Goal: Navigation & Orientation: Find specific page/section

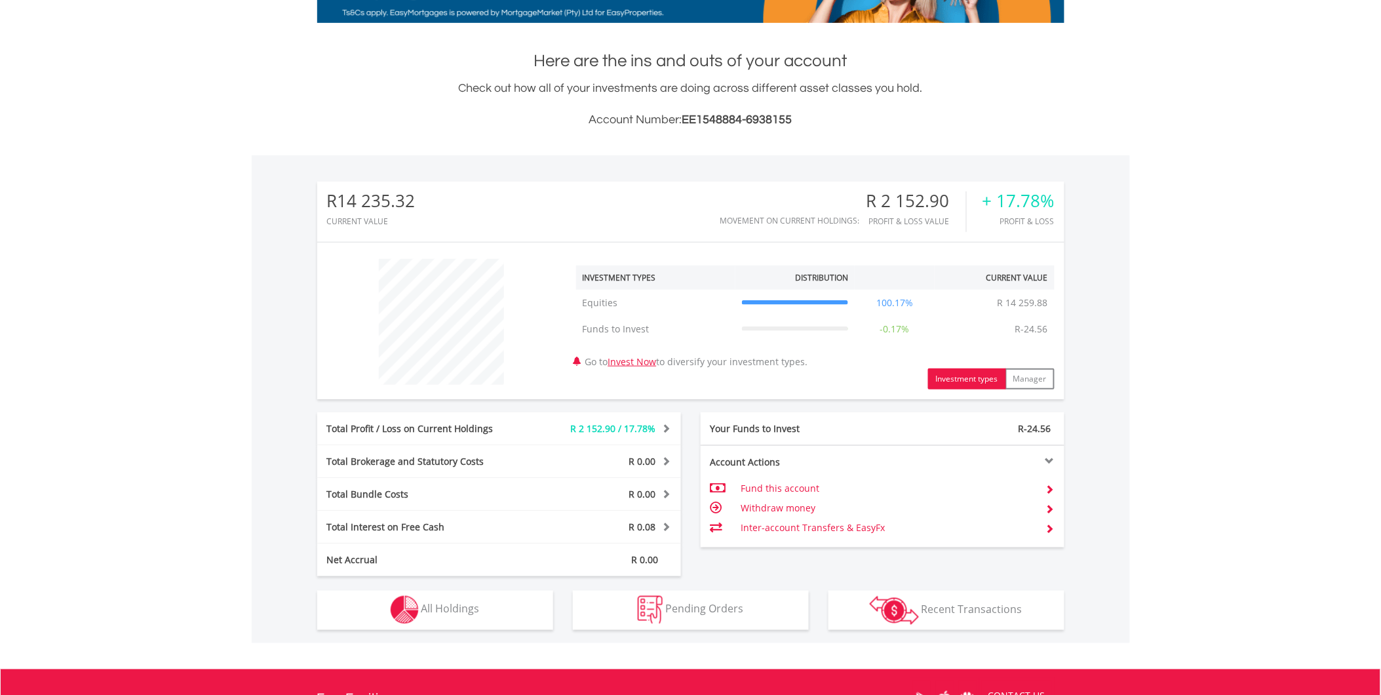
scroll to position [291, 0]
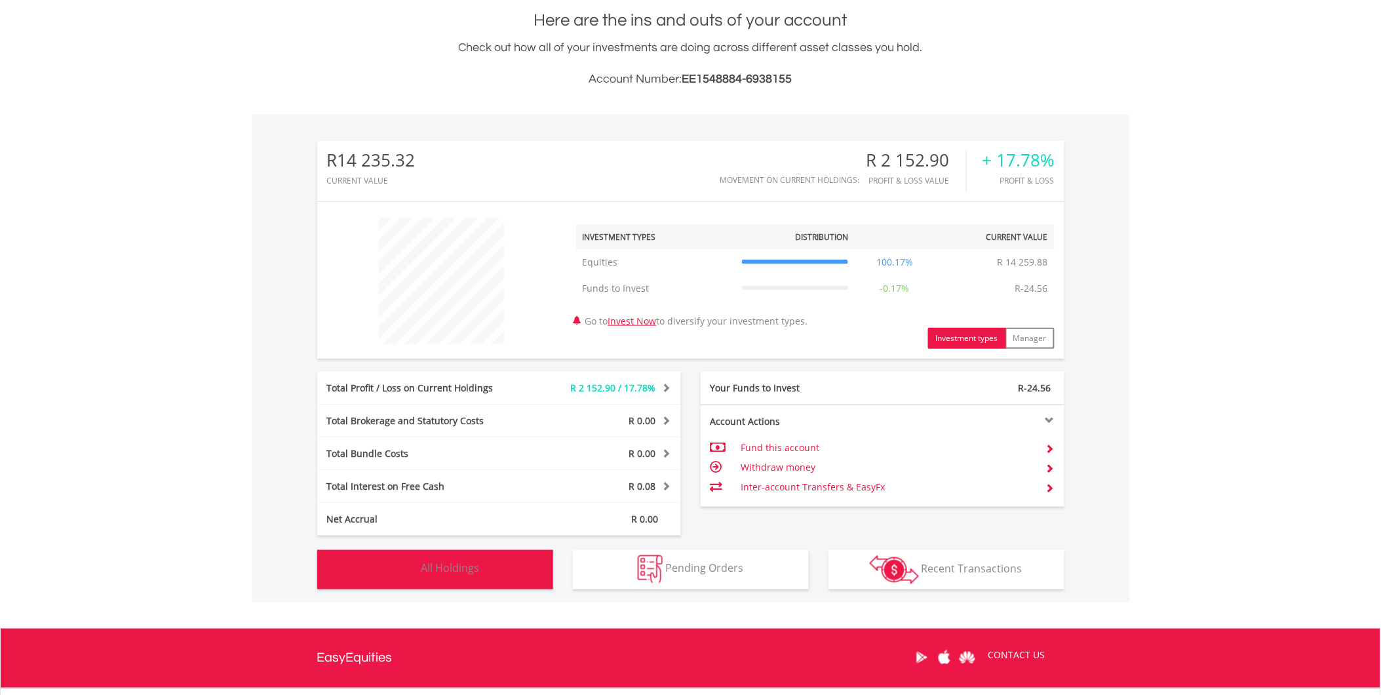
click at [474, 567] on span "All Holdings" at bounding box center [450, 568] width 58 height 14
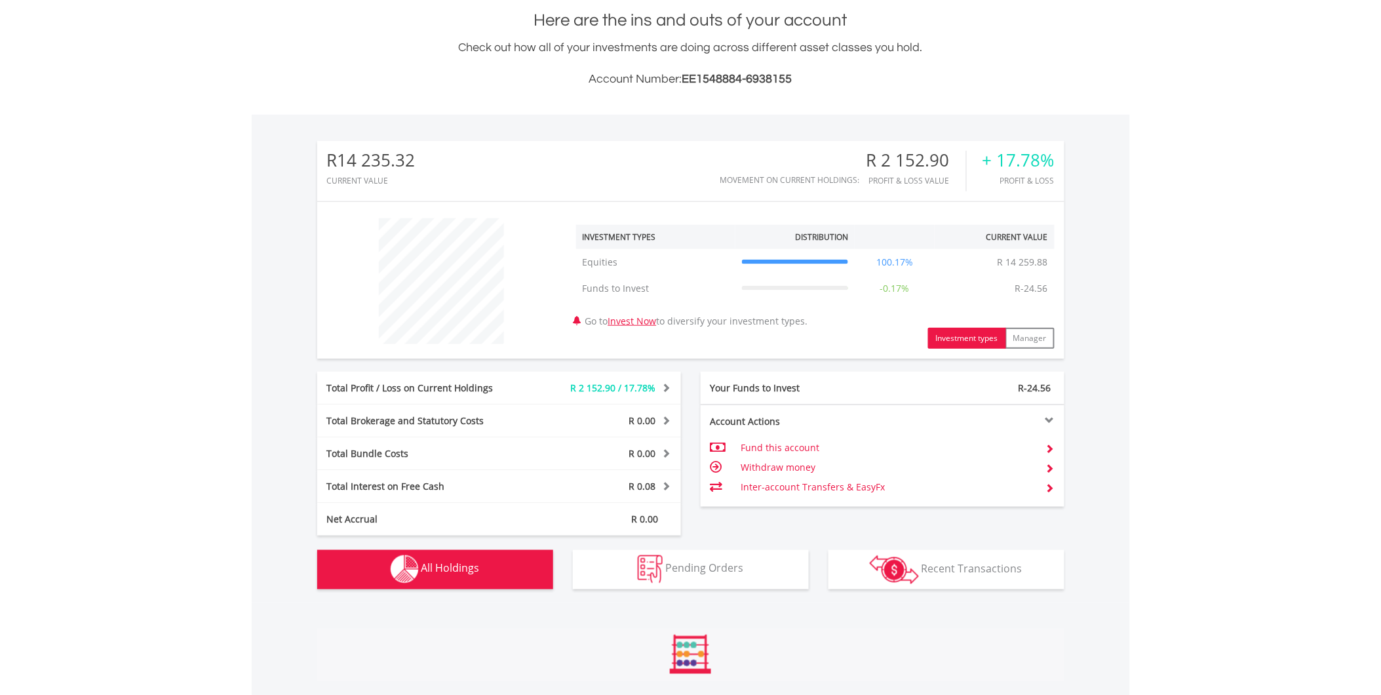
scroll to position [621, 0]
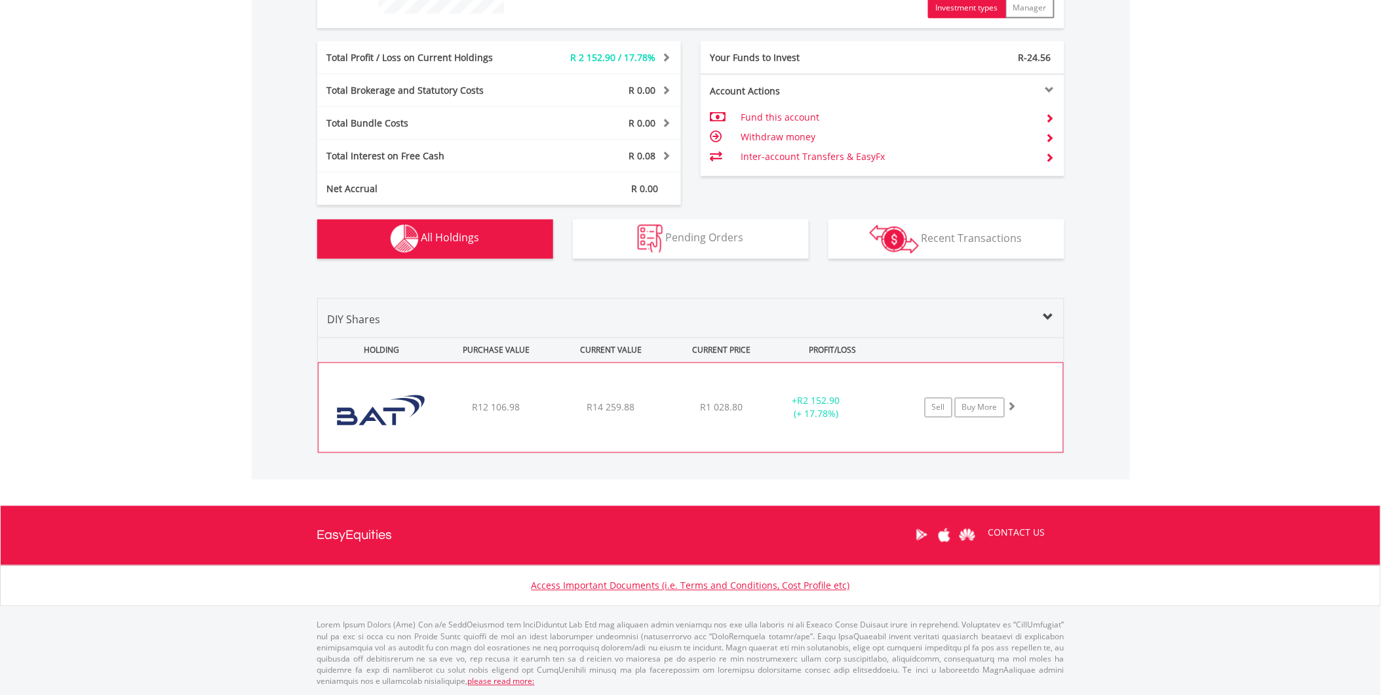
click at [565, 405] on div "R14 259.88" at bounding box center [610, 407] width 111 height 13
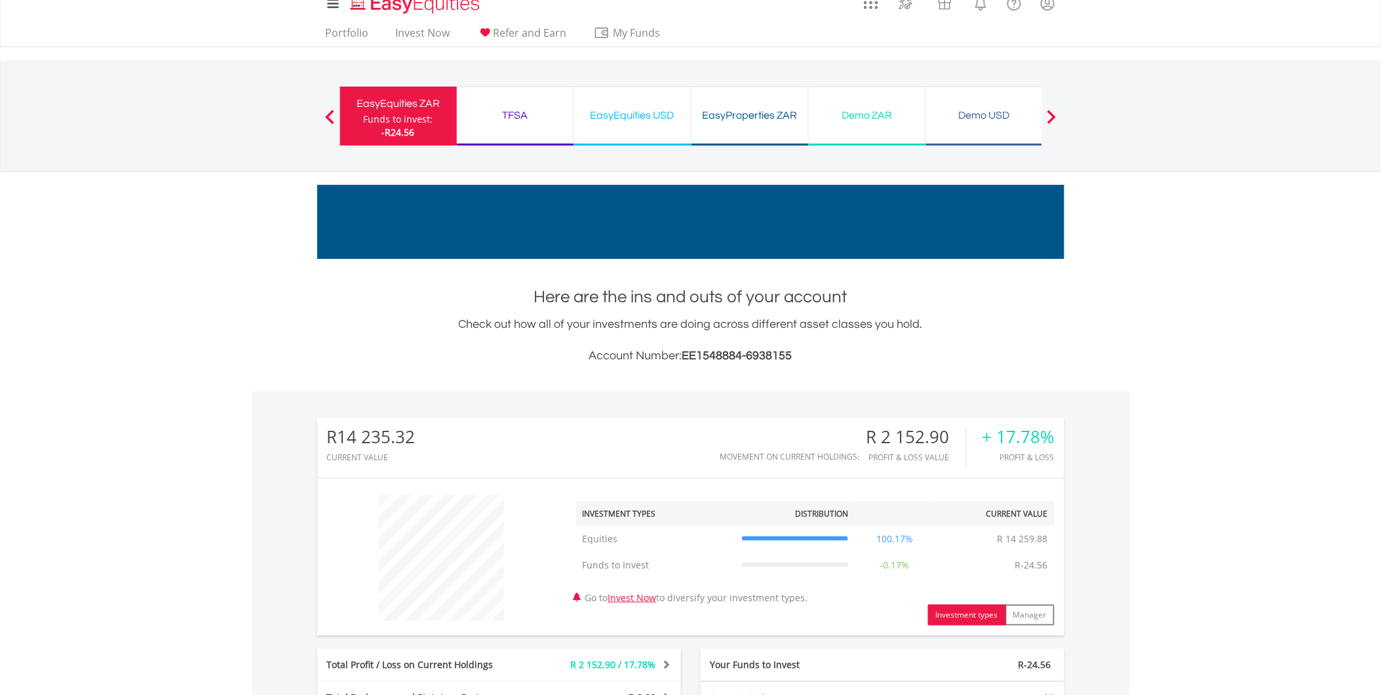
scroll to position [0, 0]
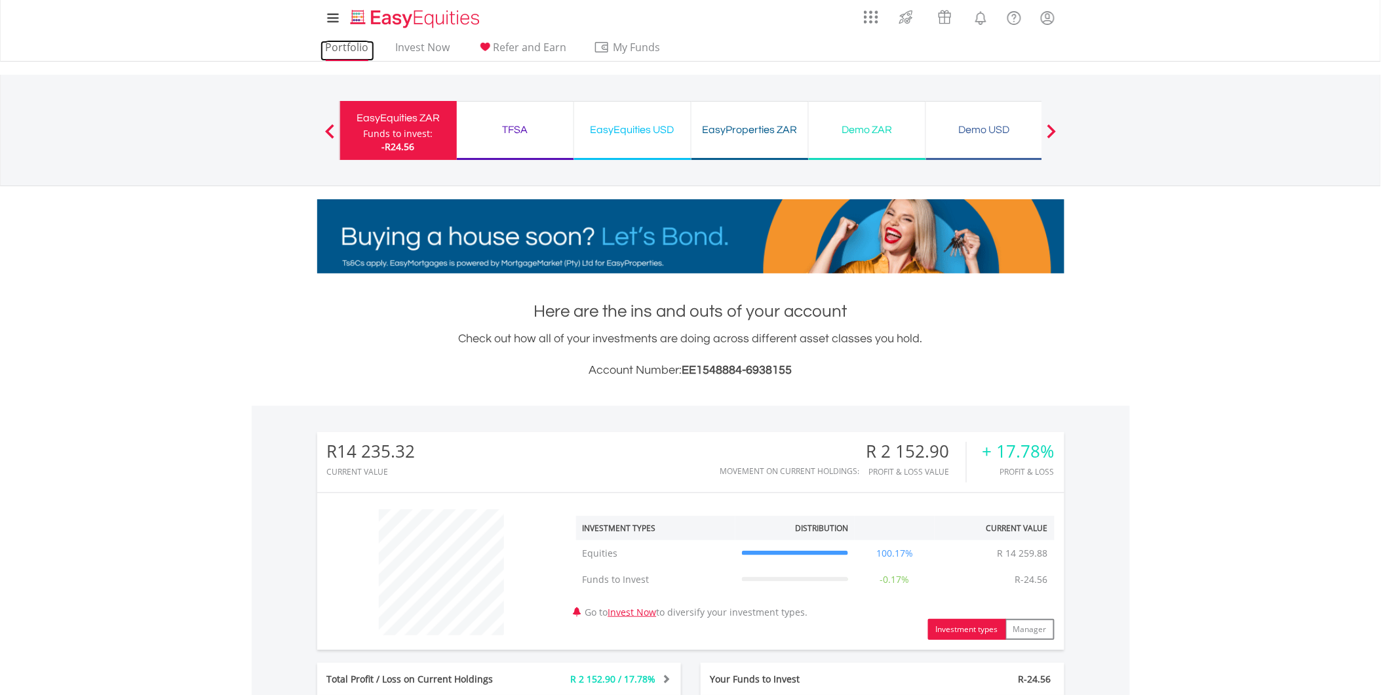
click at [354, 46] on link "Portfolio" at bounding box center [347, 51] width 54 height 20
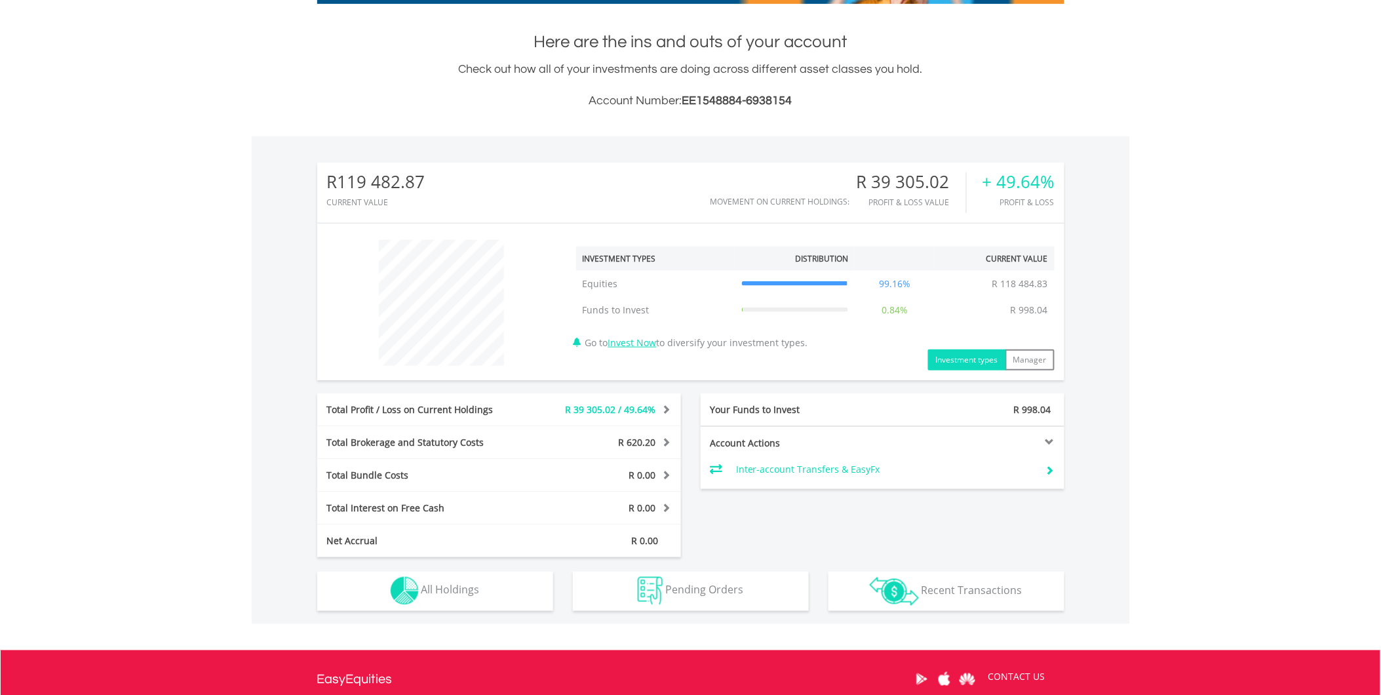
scroll to position [291, 0]
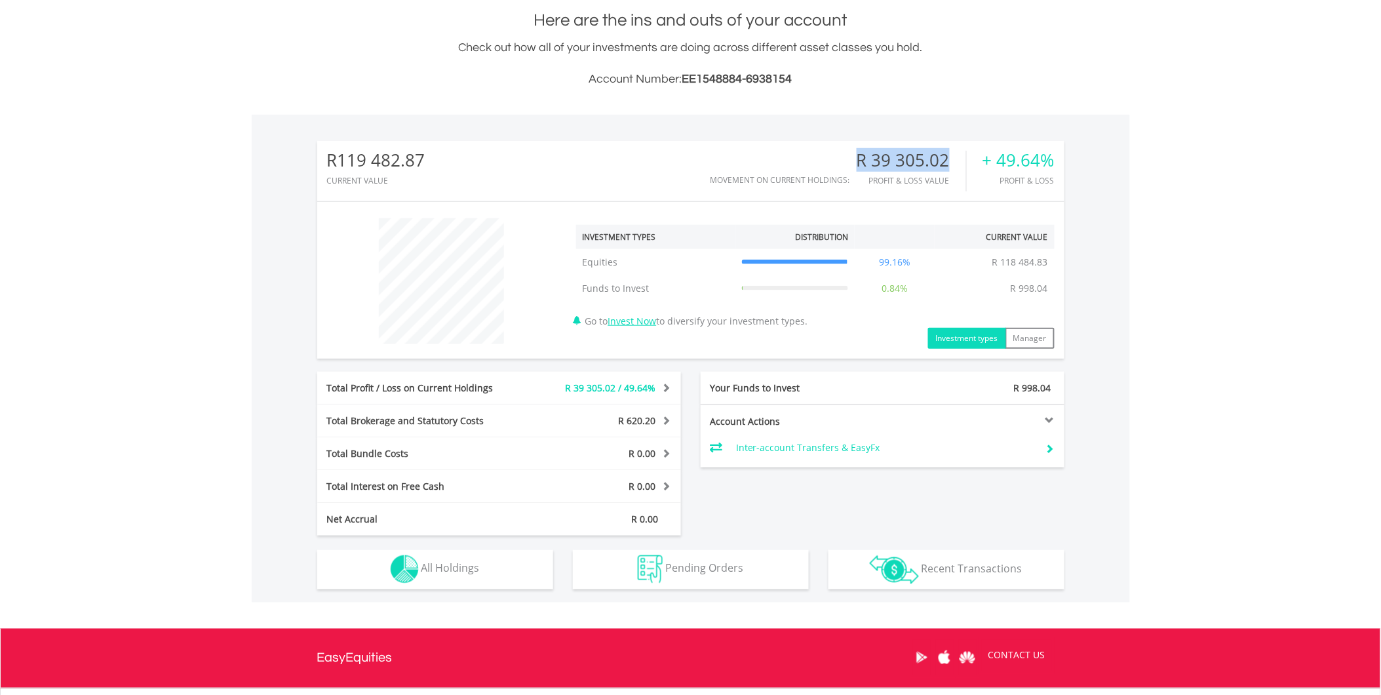
drag, startPoint x: 861, startPoint y: 158, endPoint x: 952, endPoint y: 155, distance: 91.1
click at [952, 155] on div "R 39 305.02" at bounding box center [911, 160] width 109 height 19
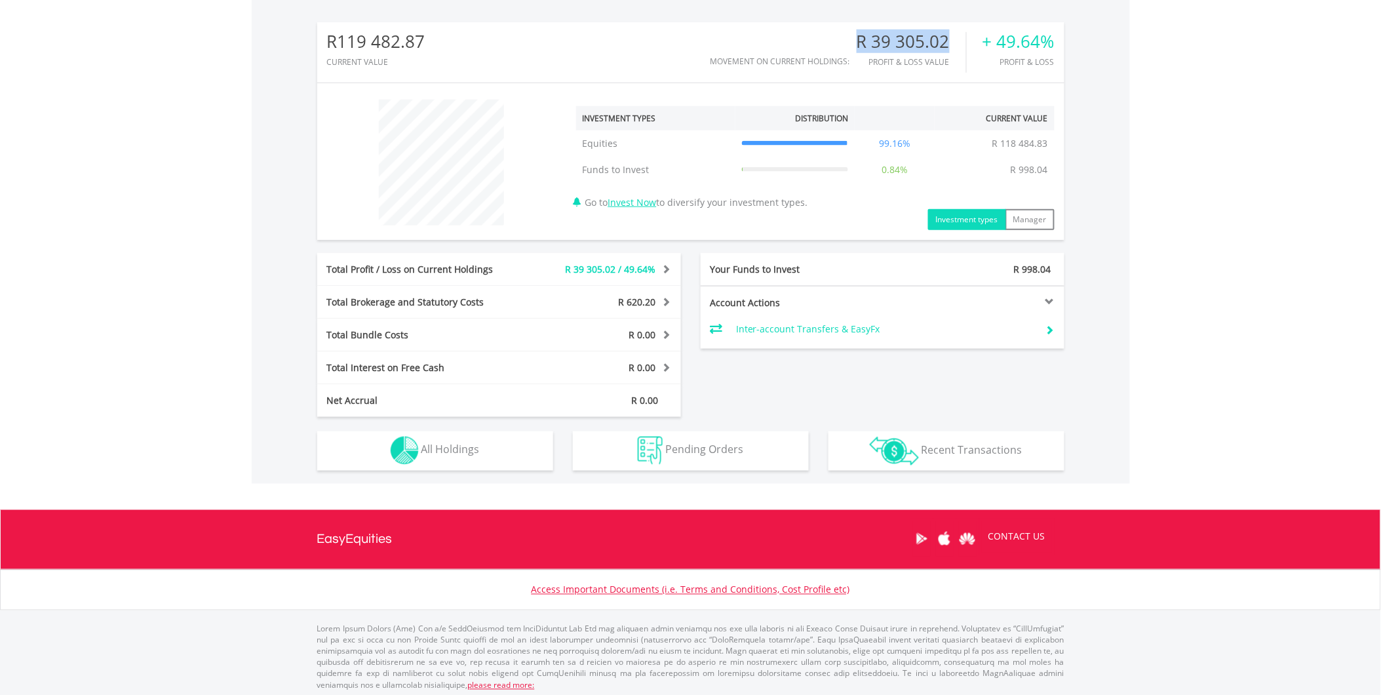
scroll to position [414, 0]
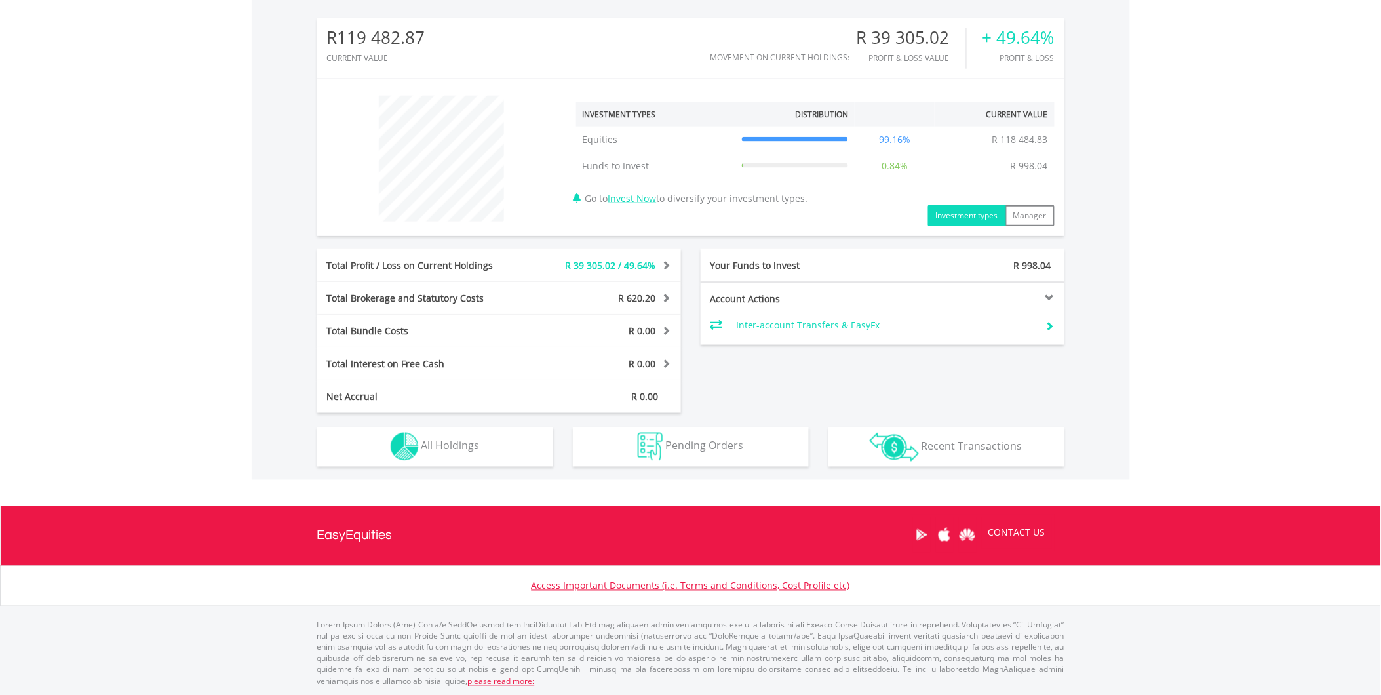
click at [212, 161] on body "My Investments Invest Now New Listings Sell My Recurring Investments Pending Or…" at bounding box center [690, 146] width 1381 height 1120
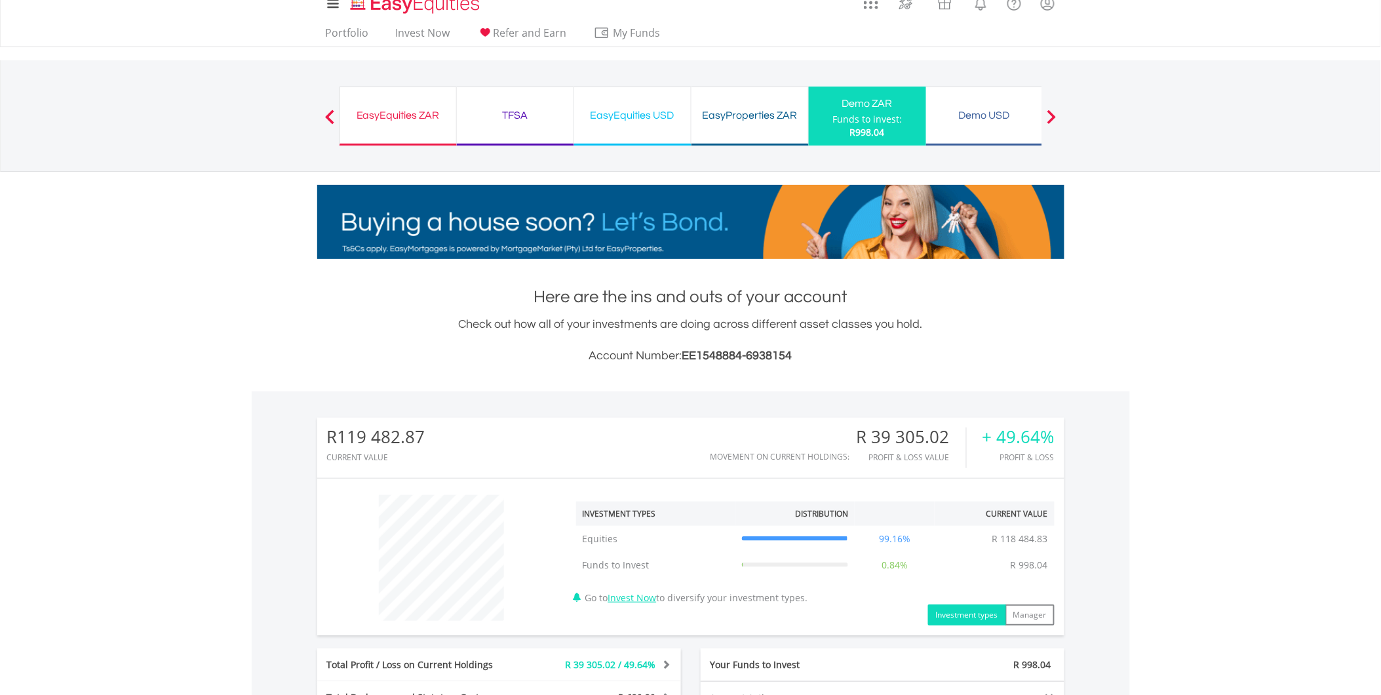
scroll to position [0, 0]
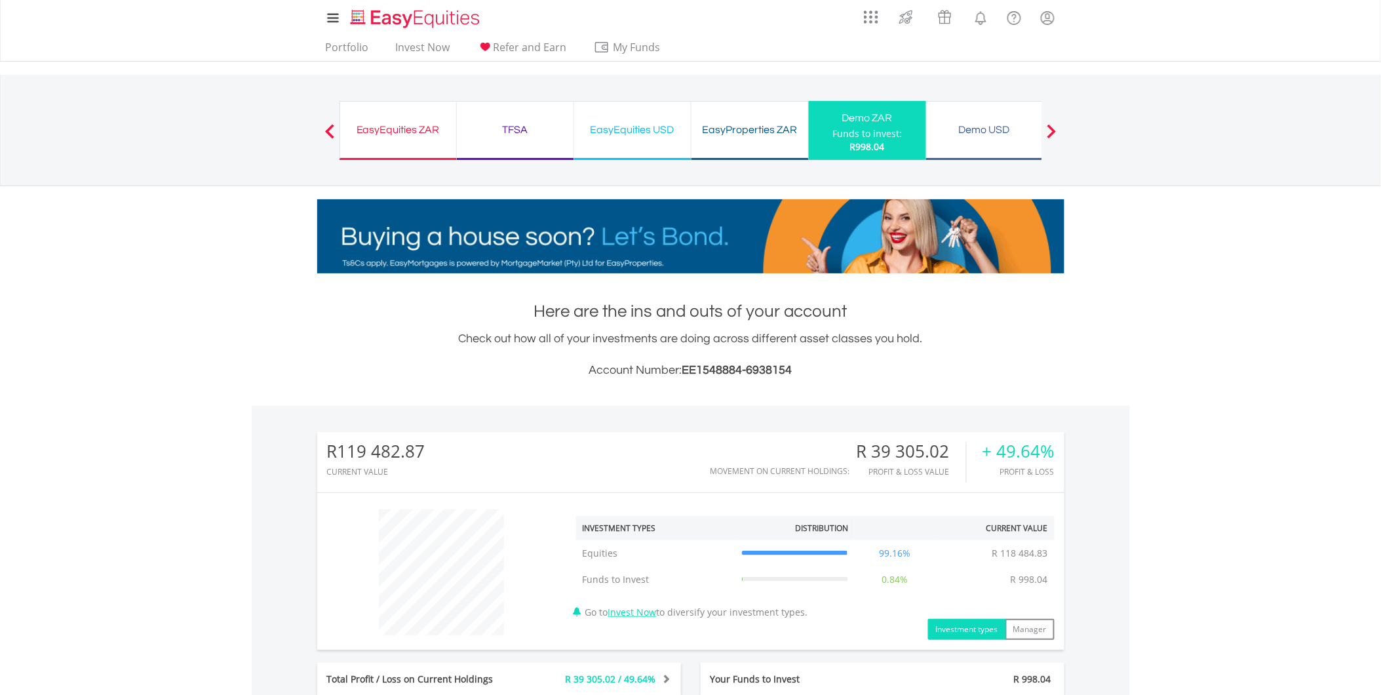
click at [394, 117] on div "EasyEquities ZAR Funds to invest: R998.04" at bounding box center [397, 130] width 117 height 59
